Goal: Communication & Community: Answer question/provide support

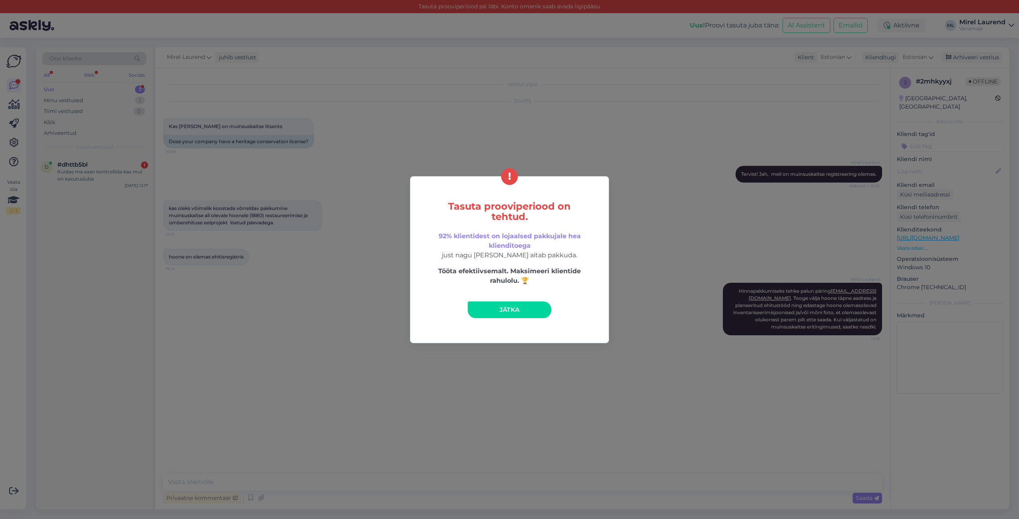
drag, startPoint x: 518, startPoint y: 306, endPoint x: 346, endPoint y: 255, distance: 179.2
click at [518, 306] on link "Jätka" at bounding box center [510, 310] width 84 height 17
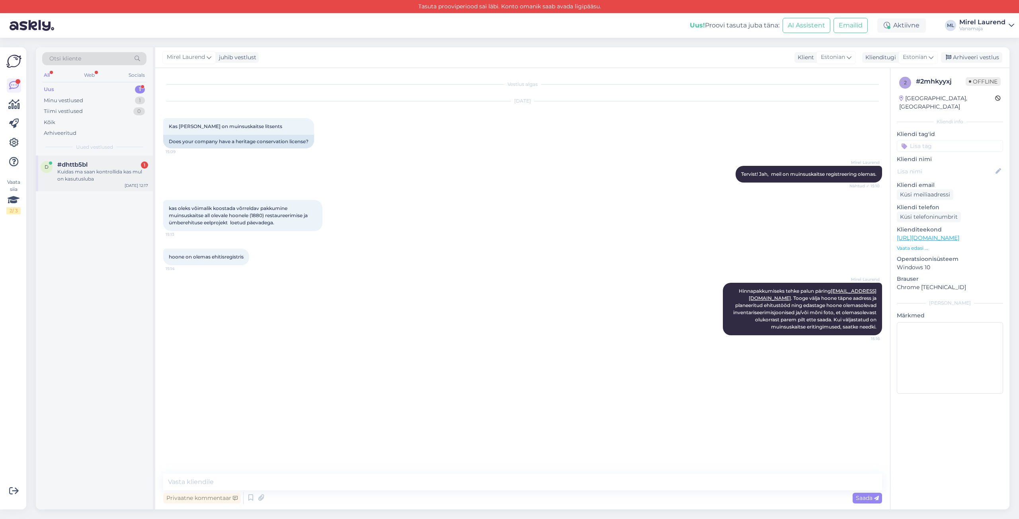
drag, startPoint x: 90, startPoint y: 167, endPoint x: 195, endPoint y: 149, distance: 106.5
click at [90, 167] on div "#dhttb5bl 1" at bounding box center [102, 164] width 91 height 7
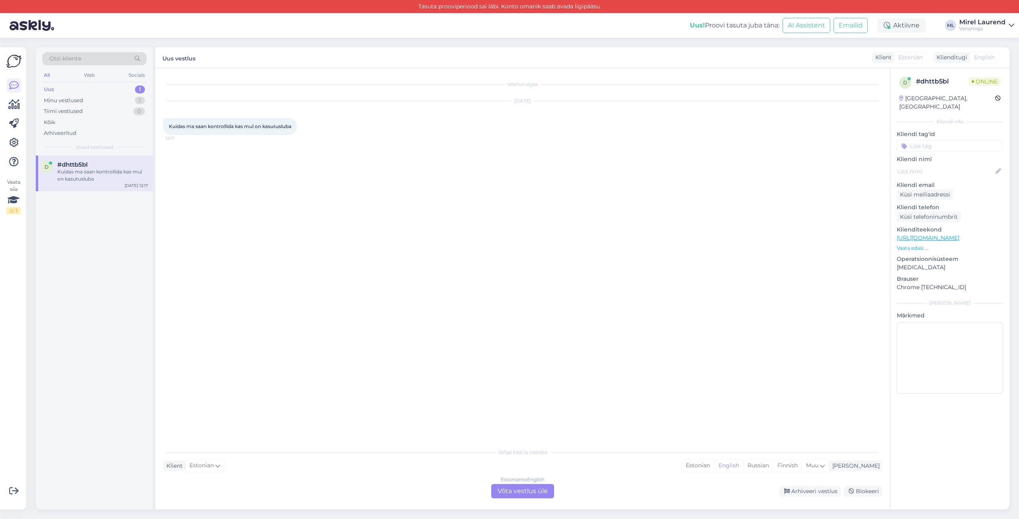
click at [524, 491] on div "Estonian to English Võta vestlus üle" at bounding box center [522, 491] width 63 height 14
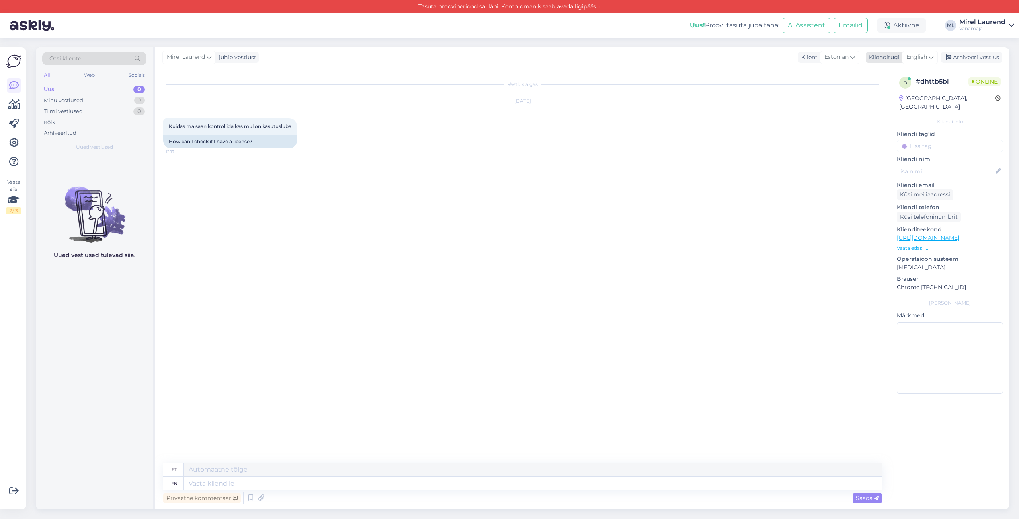
click at [926, 61] on span "English" at bounding box center [916, 57] width 21 height 9
drag, startPoint x: 894, startPoint y: 103, endPoint x: 877, endPoint y: 113, distance: 19.1
click at [894, 188] on link "Estonian" at bounding box center [902, 194] width 88 height 13
click at [344, 479] on textarea at bounding box center [522, 482] width 719 height 17
click at [308, 482] on textarea "Sisestades [DOMAIN_NAME] keskkonda hoone aadressi. Saan k" at bounding box center [522, 482] width 719 height 17
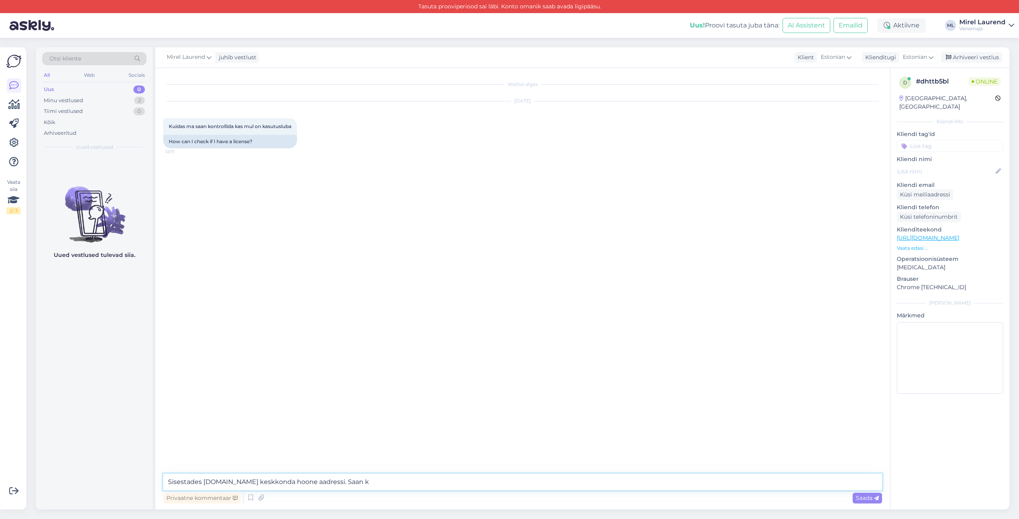
click at [347, 483] on textarea "Sisestades [DOMAIN_NAME] keskkonda hoone aadressi. Saan k" at bounding box center [522, 482] width 719 height 17
click at [309, 481] on textarea "Sisestades [DOMAIN_NAME] keskkonda hoone aadressi. [PERSON_NAME]" at bounding box center [522, 482] width 719 height 17
paste textarea "[PHONE_NUMBER]"
click at [717, 484] on textarea "Sisestades [DOMAIN_NAME] keskkonda hoone aadressi. EHR toimingutega on abiks re…" at bounding box center [522, 482] width 719 height 17
click at [204, 483] on textarea "Sisestades [DOMAIN_NAME] keskkonda hoone aadressi. EHR toimingutega on abiks re…" at bounding box center [522, 482] width 719 height 17
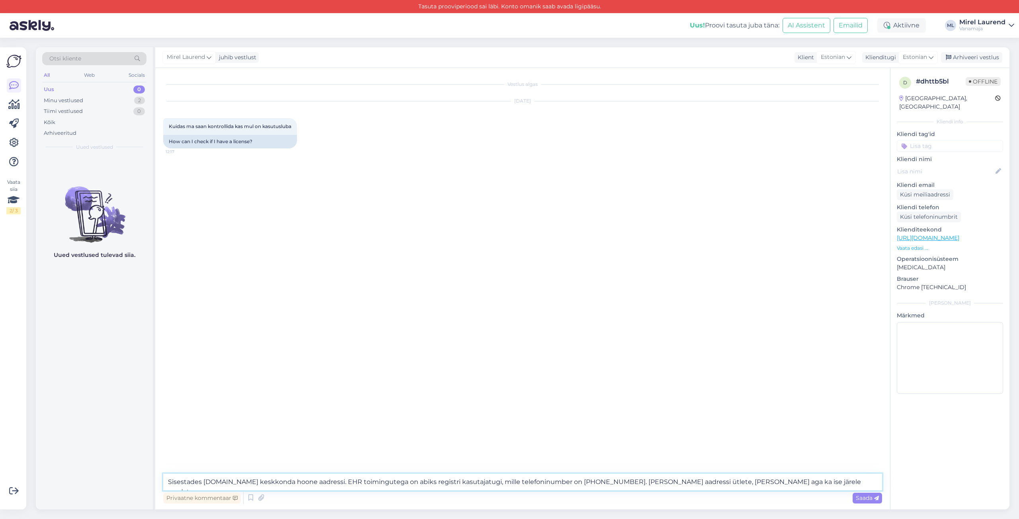
click at [401, 484] on textarea "Sisestades [DOMAIN_NAME] keskkonda hoone aadressi. EHR toimingutega on abiks re…" at bounding box center [522, 482] width 719 height 17
click at [318, 481] on textarea "Sisestades [DOMAIN_NAME] keskkonda hoone aadressi. EHR toimingutega on abiks re…" at bounding box center [522, 482] width 719 height 17
click at [836, 480] on textarea "Sisestades [DOMAIN_NAME] keskkonda hoone aadressi. Ehitisregistri toimingutega …" at bounding box center [522, 482] width 719 height 17
type textarea "Sisestades [DOMAIN_NAME] keskkonda hoone aadressi. Ehitisregistri toimingutega …"
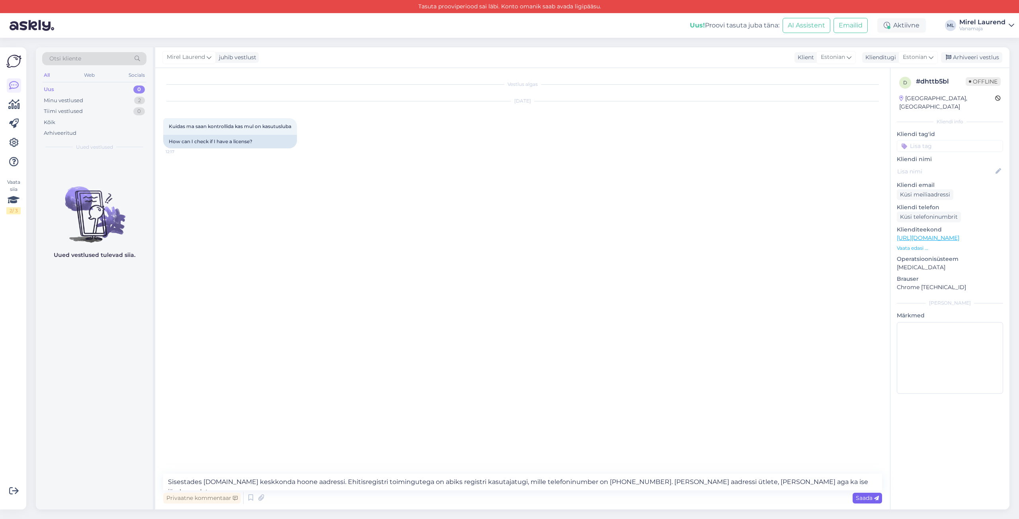
click at [866, 499] on span "Saada" at bounding box center [867, 498] width 23 height 7
